Goal: Task Accomplishment & Management: Complete application form

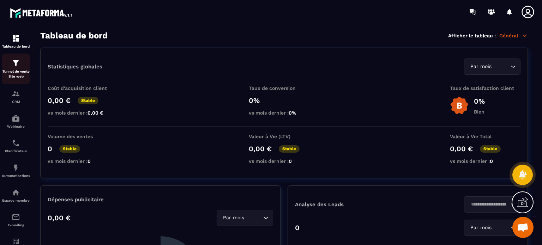
click at [18, 68] on div "Tunnel de vente Site web" at bounding box center [16, 69] width 28 height 20
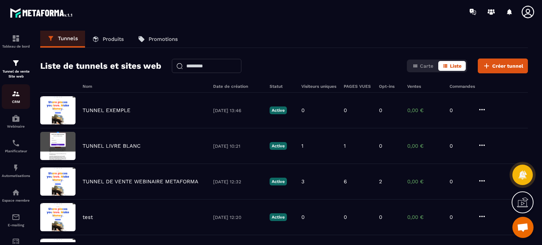
click at [17, 98] on img at bounding box center [16, 94] width 8 height 8
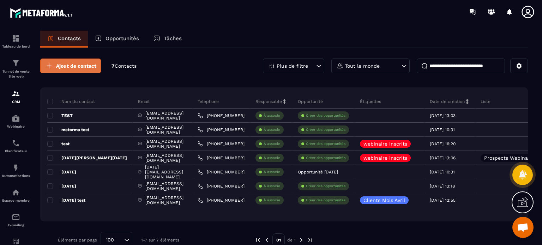
click at [72, 59] on button "Ajout de contact" at bounding box center [70, 66] width 61 height 15
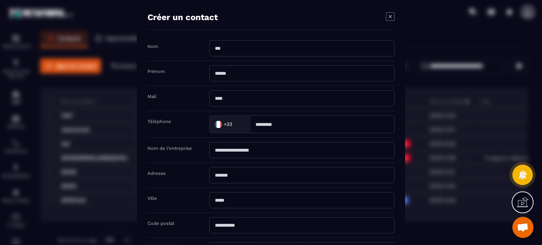
click at [236, 100] on input "Modal window" at bounding box center [301, 98] width 185 height 16
click at [152, 172] on label "Adresse" at bounding box center [157, 173] width 18 height 5
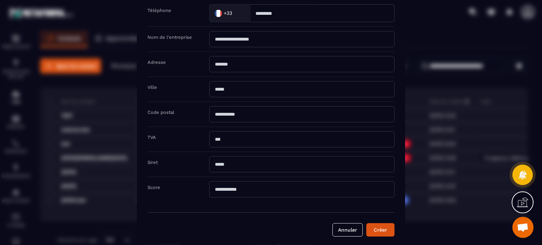
scroll to position [112, 0]
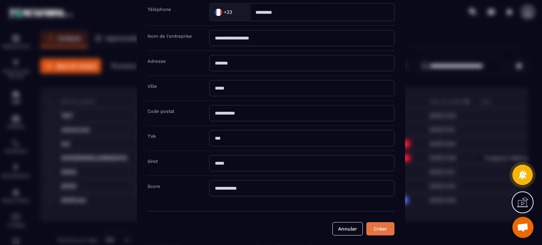
click at [381, 229] on button "Créer" at bounding box center [380, 228] width 28 height 13
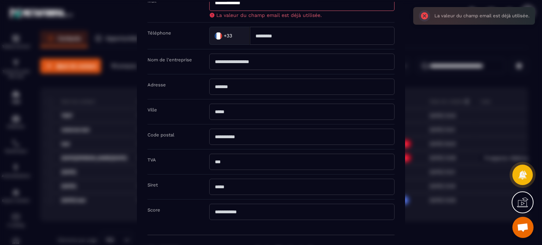
scroll to position [49, 0]
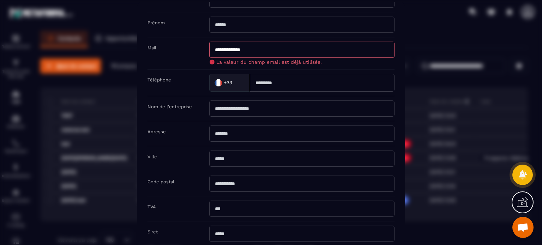
drag, startPoint x: 224, startPoint y: 48, endPoint x: 214, endPoint y: 47, distance: 10.6
click at [214, 47] on input "**********" at bounding box center [301, 50] width 185 height 16
click at [218, 49] on input "**********" at bounding box center [301, 50] width 185 height 16
type input "**********"
click at [194, 77] on div "Téléphone +33 Loading..." at bounding box center [271, 83] width 247 height 27
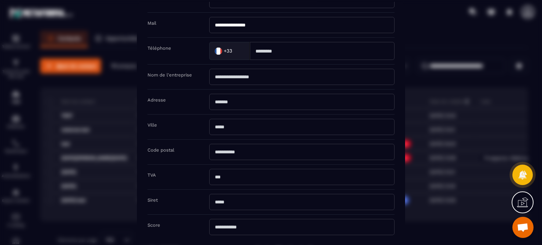
scroll to position [112, 0]
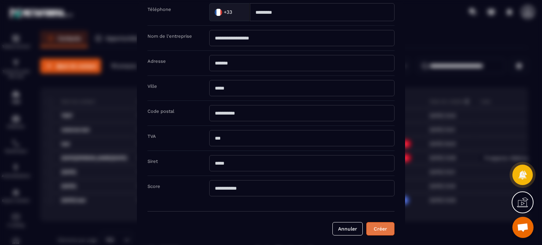
click at [376, 226] on button "Créer" at bounding box center [380, 228] width 28 height 13
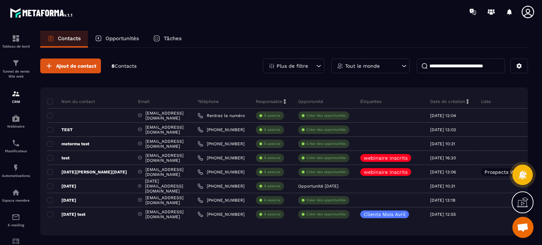
click at [527, 12] on icon at bounding box center [528, 12] width 12 height 12
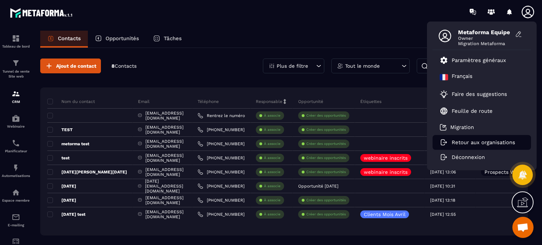
click at [466, 138] on li "Retour aux organisations" at bounding box center [482, 142] width 99 height 15
click at [454, 141] on p "Retour aux organisations" at bounding box center [484, 142] width 64 height 6
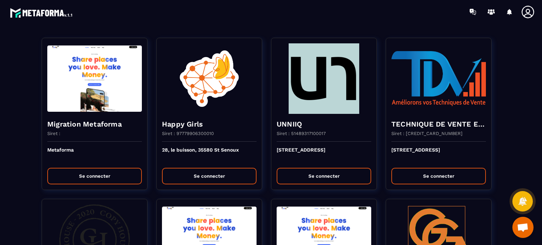
click at [368, 29] on section "Migration Metaforma Siret : Metaforma Se connecter Happy Girls Siret : 97779906…" at bounding box center [271, 135] width 542 height 222
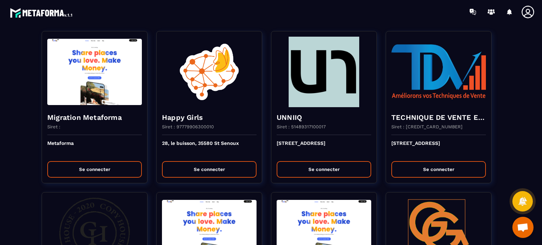
scroll to position [7, 0]
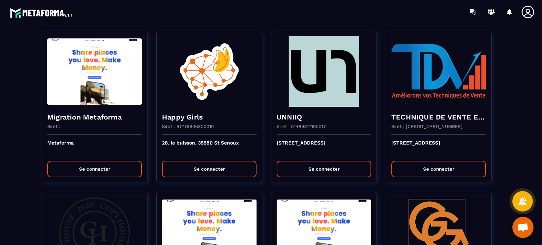
click at [367, 21] on div at bounding box center [312, 12] width 459 height 24
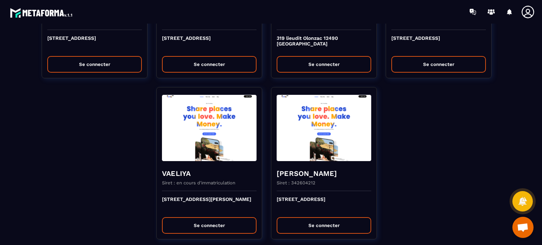
scroll to position [1906, 0]
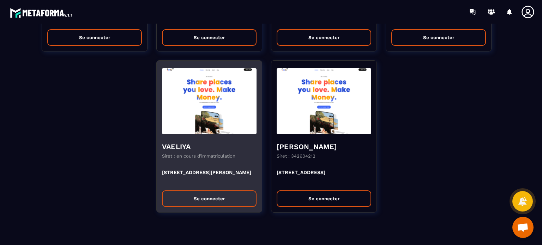
click at [216, 156] on div "Siret : en cours d'immatriculation" at bounding box center [209, 159] width 95 height 11
